Goal: Information Seeking & Learning: Learn about a topic

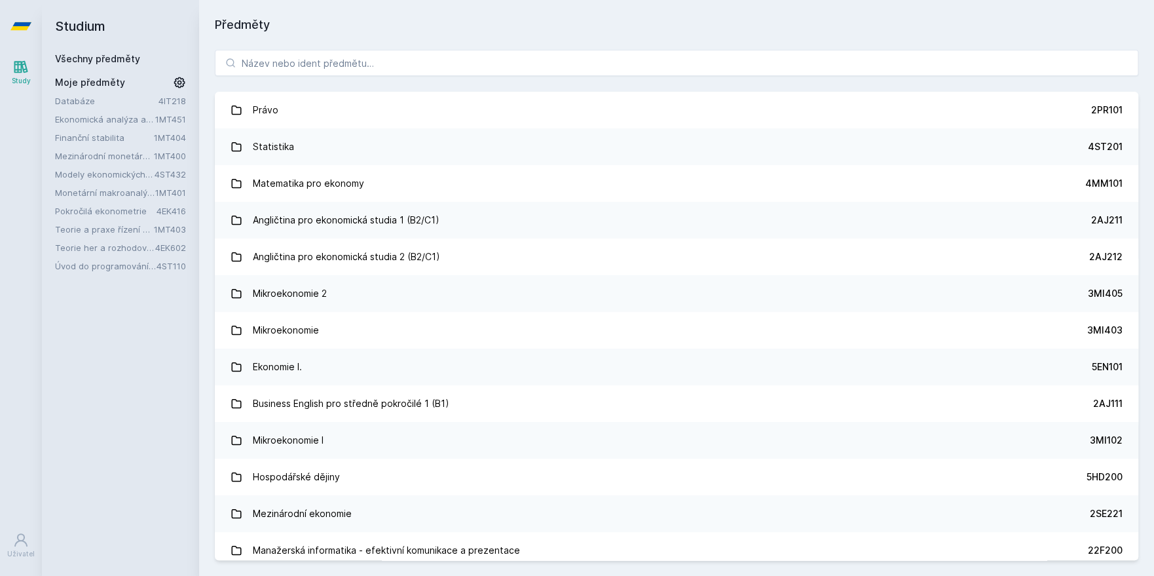
click at [105, 210] on link "Pokročilá ekonometrie" at bounding box center [105, 210] width 101 height 13
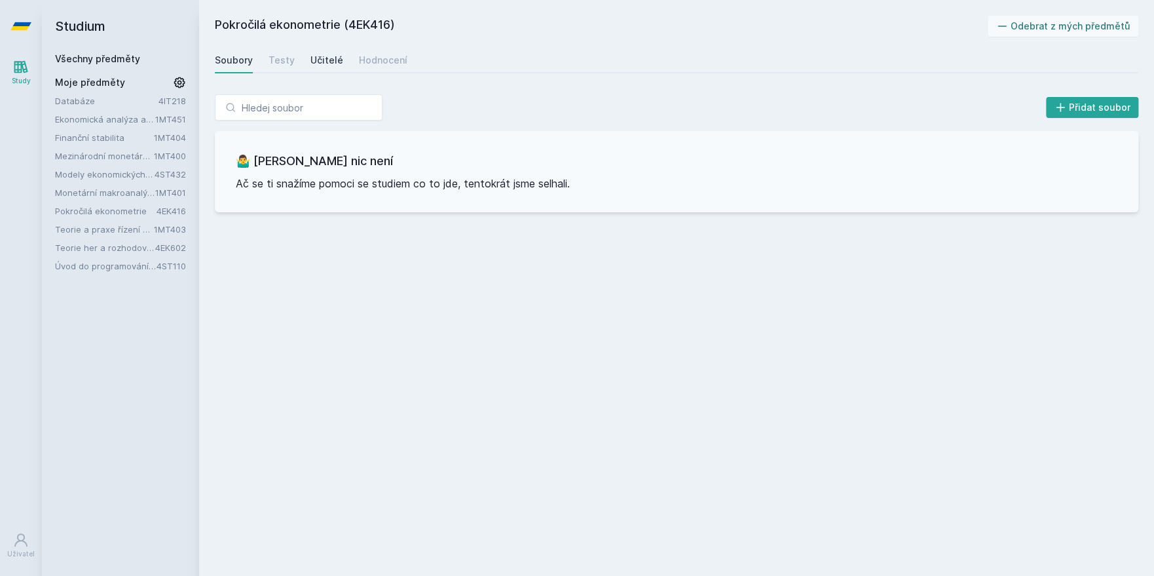
click at [324, 59] on div "Učitelé" at bounding box center [326, 60] width 33 height 13
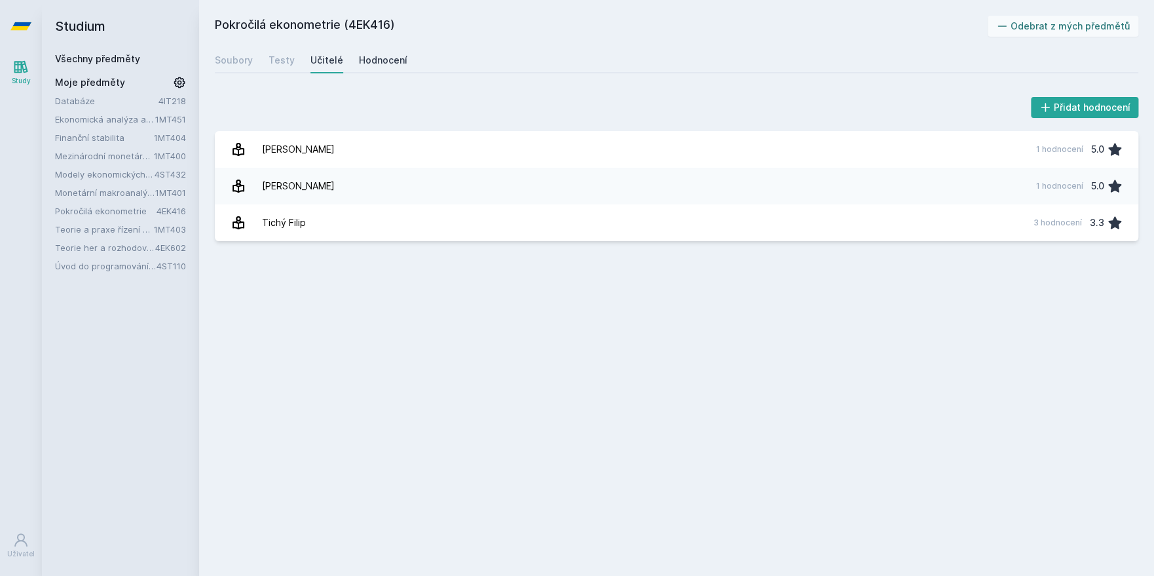
click at [360, 56] on div "Hodnocení" at bounding box center [383, 60] width 48 height 13
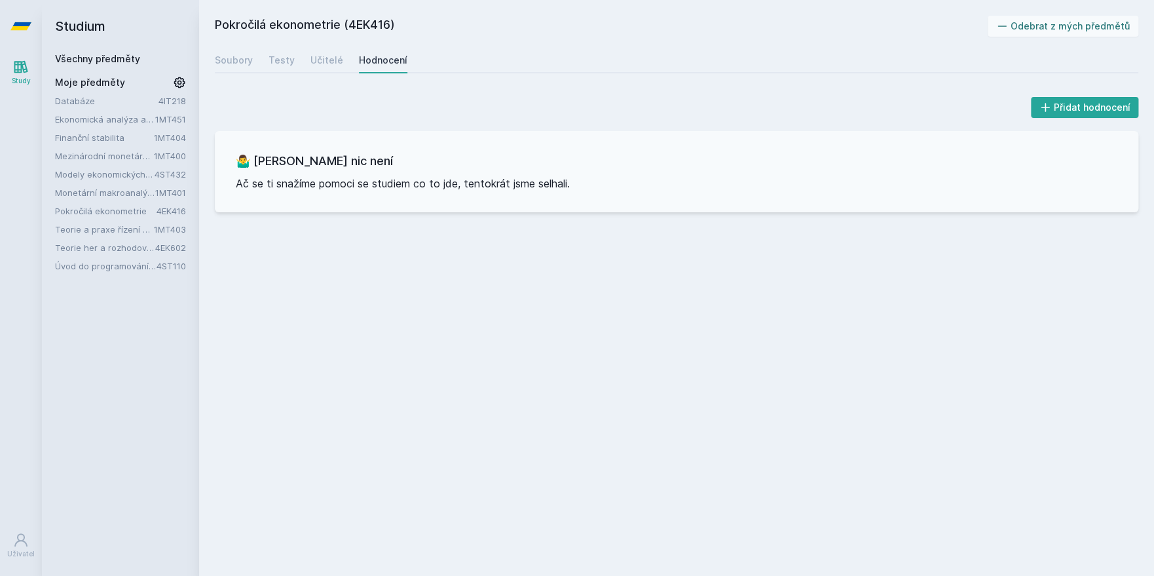
click at [68, 60] on link "Všechny předměty" at bounding box center [97, 58] width 85 height 11
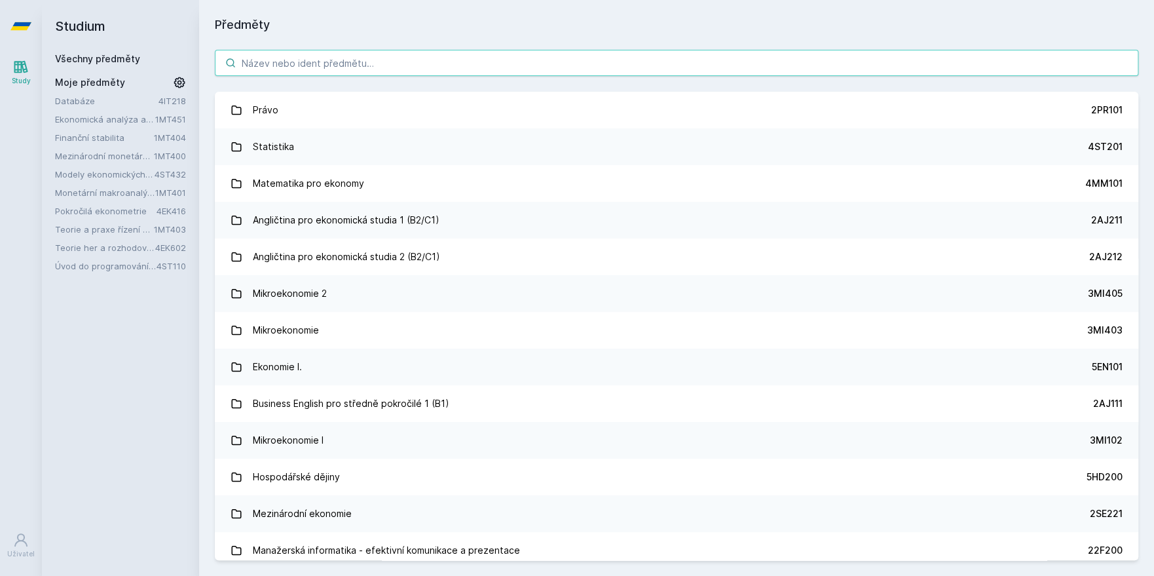
click at [257, 61] on input "search" at bounding box center [676, 63] width 923 height 26
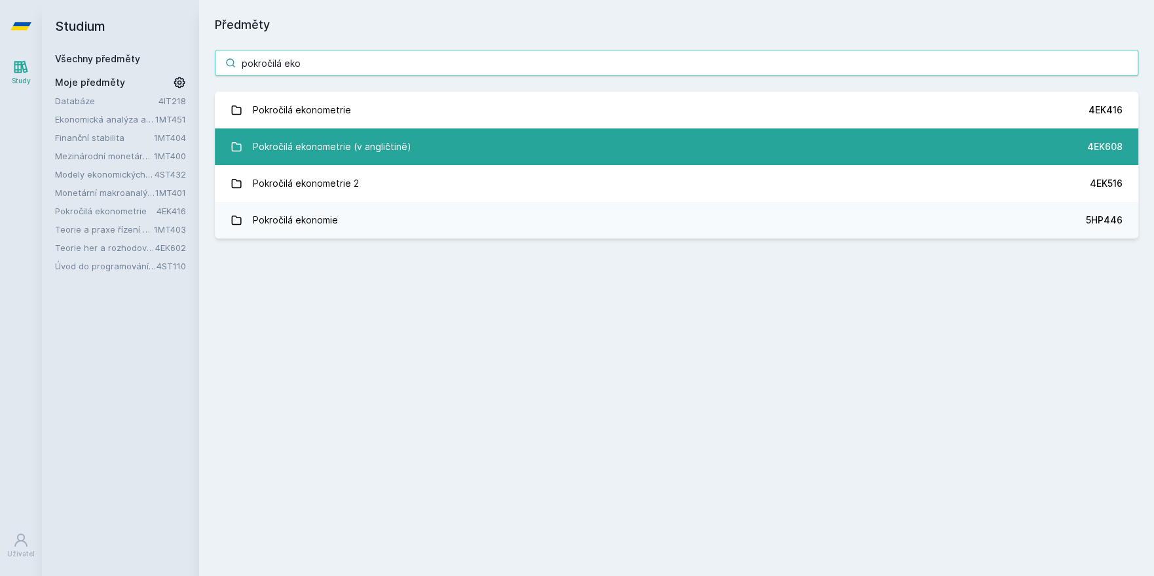
type input "pokročilá eko"
click at [298, 140] on div "Pokročilá ekonometrie (v angličtině)" at bounding box center [332, 147] width 158 height 26
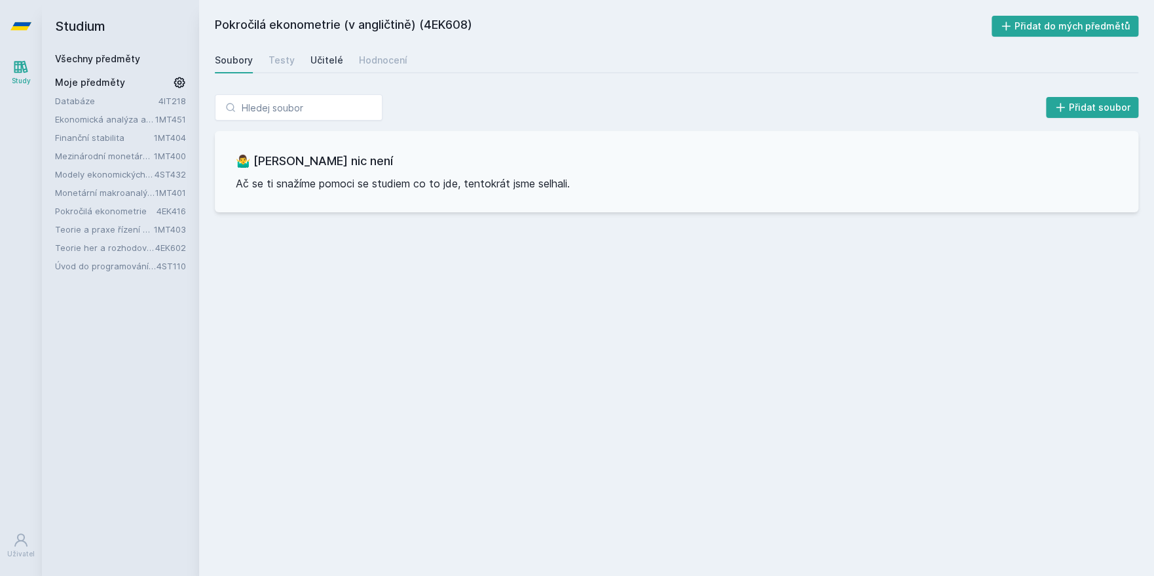
click at [321, 54] on link "Učitelé" at bounding box center [326, 60] width 33 height 26
click at [382, 52] on link "Hodnocení" at bounding box center [383, 60] width 48 height 26
